Goal: Navigation & Orientation: Go to known website

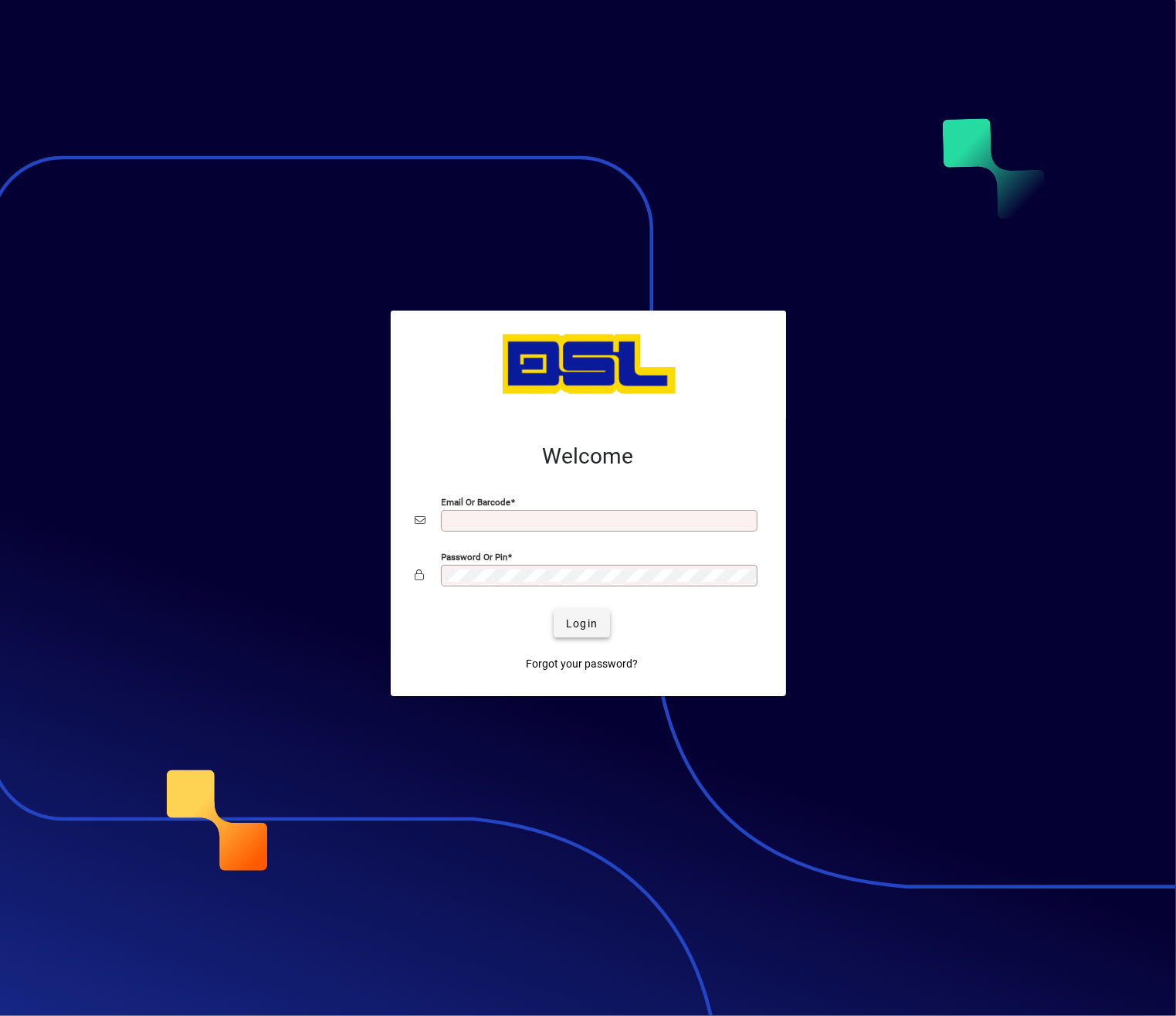
type input "**********"
click at [594, 624] on span "Login" at bounding box center [581, 623] width 32 height 16
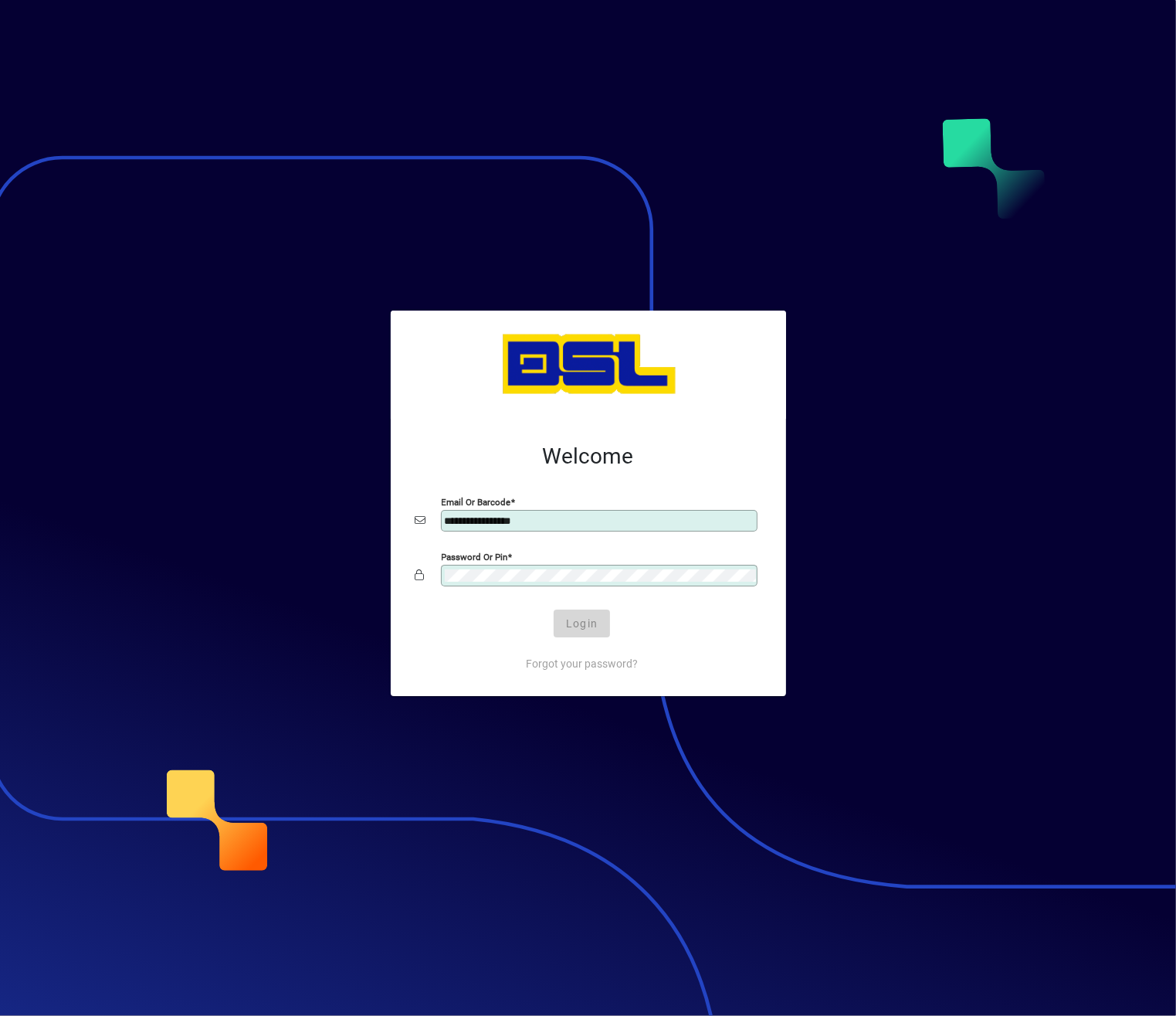
click at [594, 624] on div "Login" at bounding box center [583, 623] width 346 height 27
